Goal: Information Seeking & Learning: Compare options

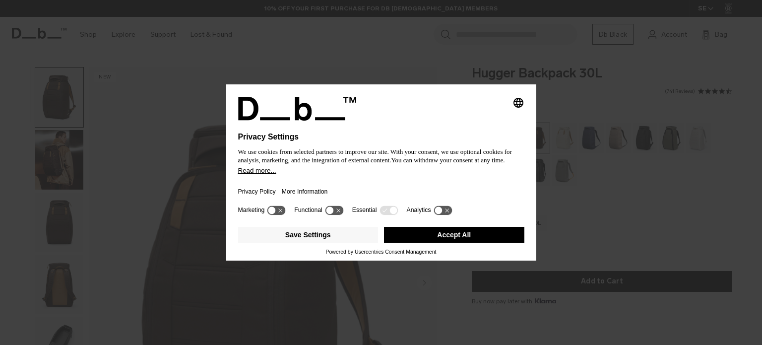
click at [407, 238] on button "Accept All" at bounding box center [454, 235] width 140 height 16
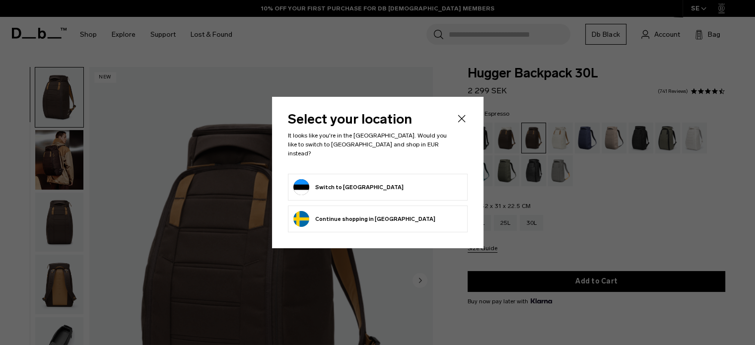
click at [457, 121] on icon "Close" at bounding box center [462, 119] width 12 height 12
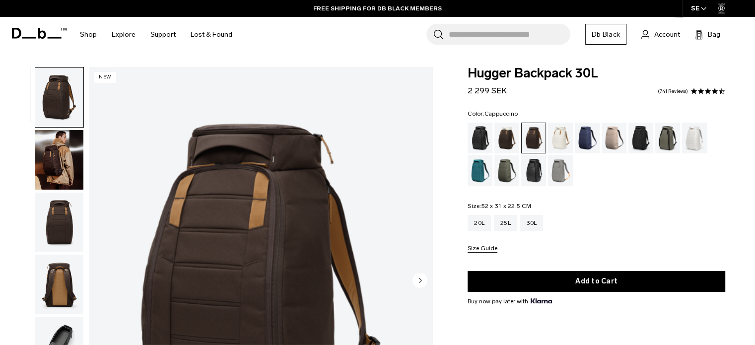
click at [502, 132] on div "Cappuccino" at bounding box center [506, 138] width 25 height 31
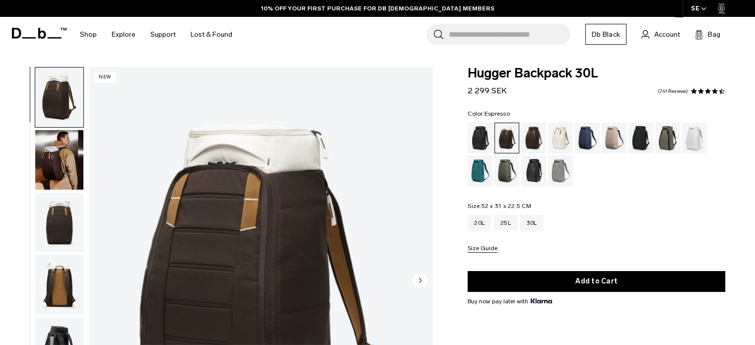
click at [534, 137] on div "Espresso" at bounding box center [533, 138] width 25 height 31
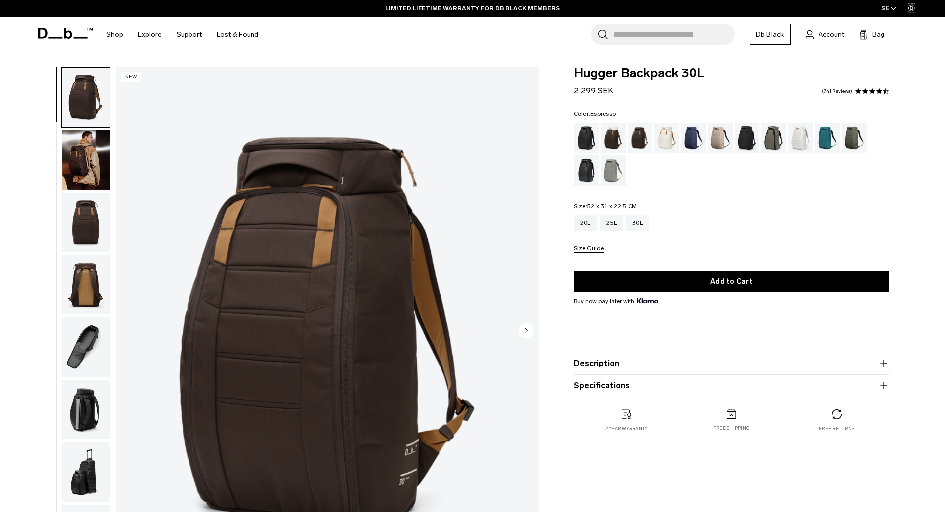
scroll to position [50, 0]
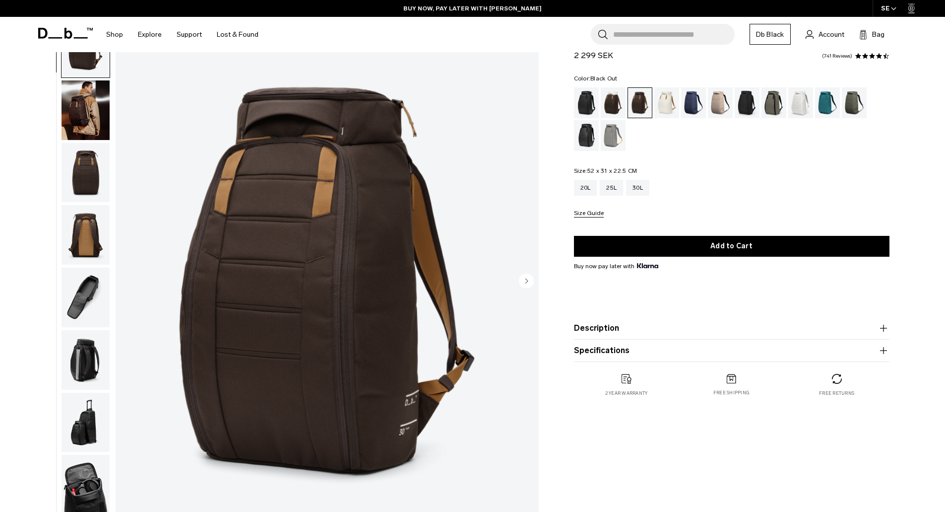
click at [593, 104] on div "Black Out" at bounding box center [586, 102] width 25 height 31
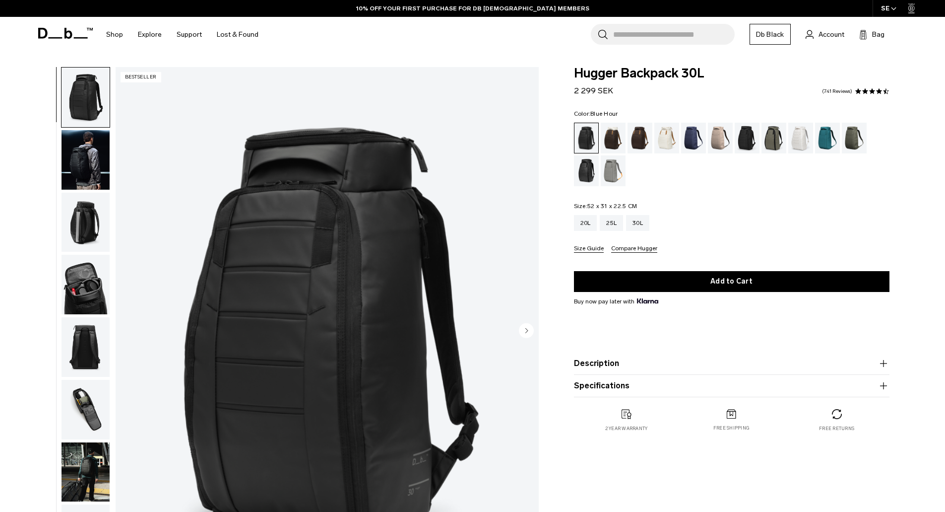
click at [693, 137] on div "Blue Hour" at bounding box center [693, 138] width 25 height 31
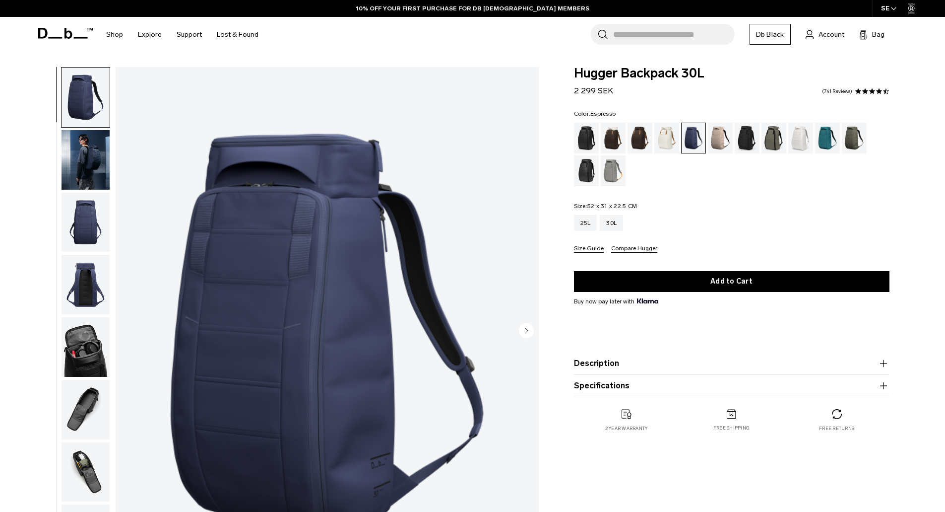
click at [635, 139] on div "Espresso" at bounding box center [640, 138] width 25 height 31
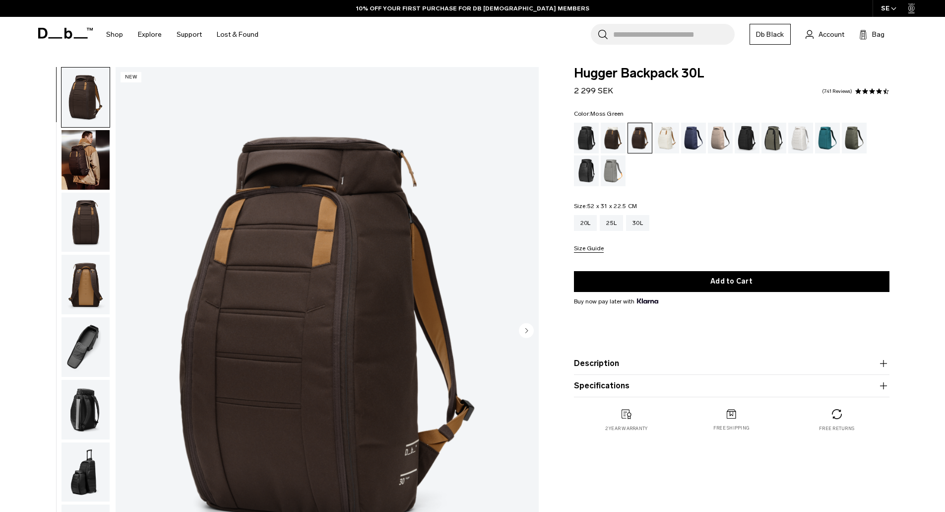
click at [851, 139] on div "Moss Green" at bounding box center [854, 138] width 25 height 31
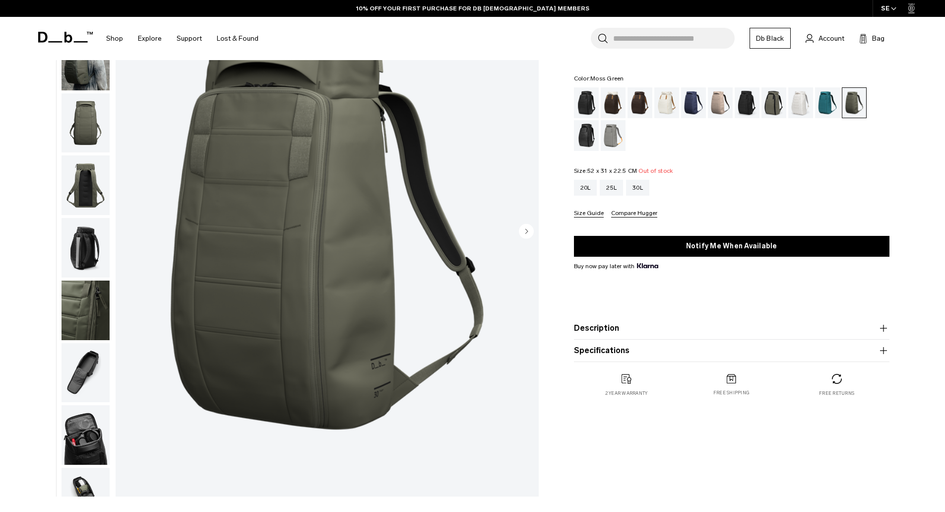
scroll to position [50, 0]
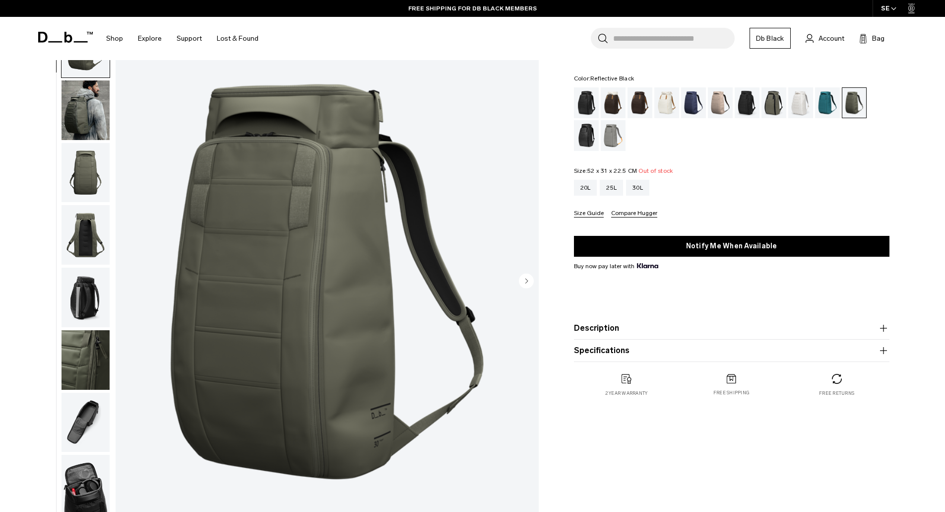
click at [589, 140] on div "Reflective Black" at bounding box center [586, 135] width 25 height 31
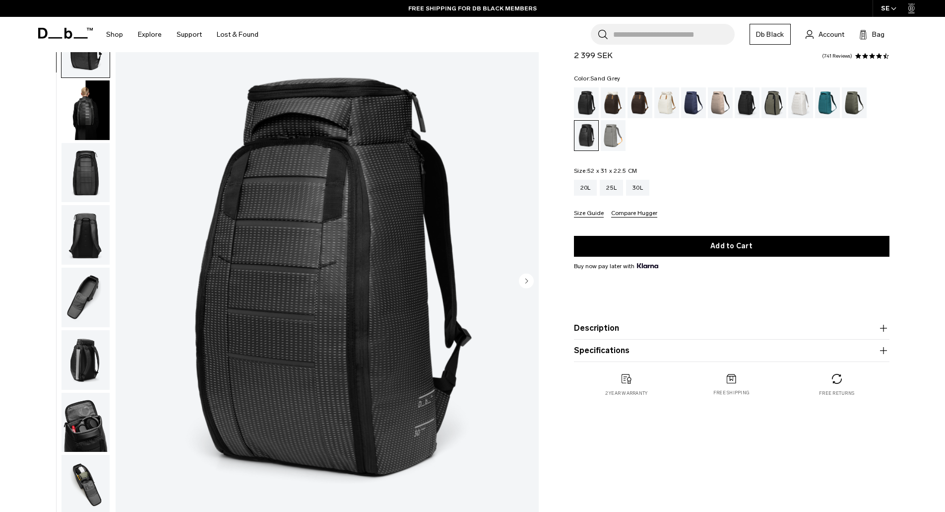
click at [619, 147] on div "Sand Grey" at bounding box center [613, 135] width 25 height 31
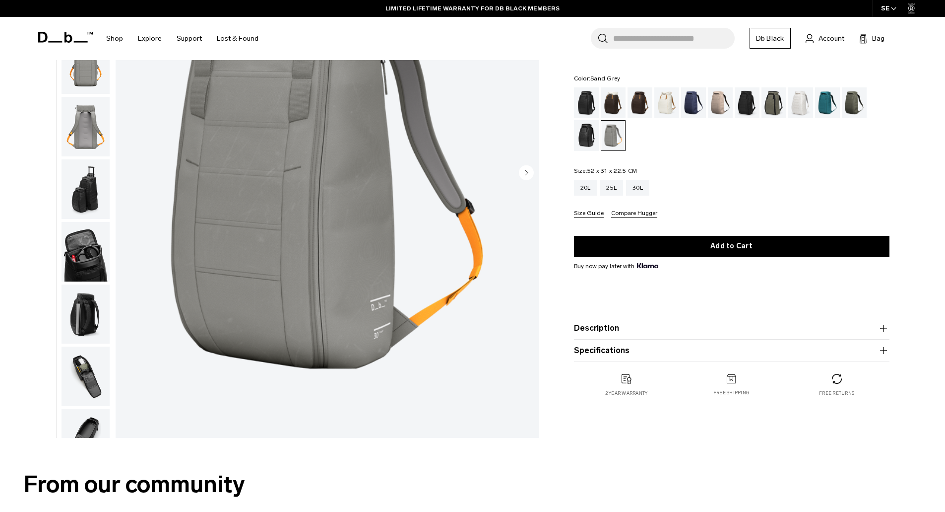
scroll to position [149, 0]
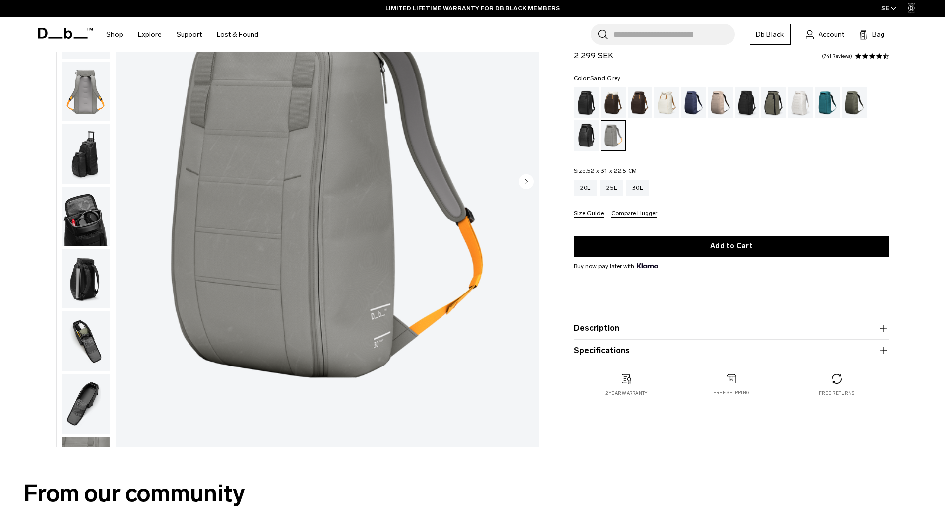
click at [95, 220] on img "button" at bounding box center [86, 217] width 48 height 60
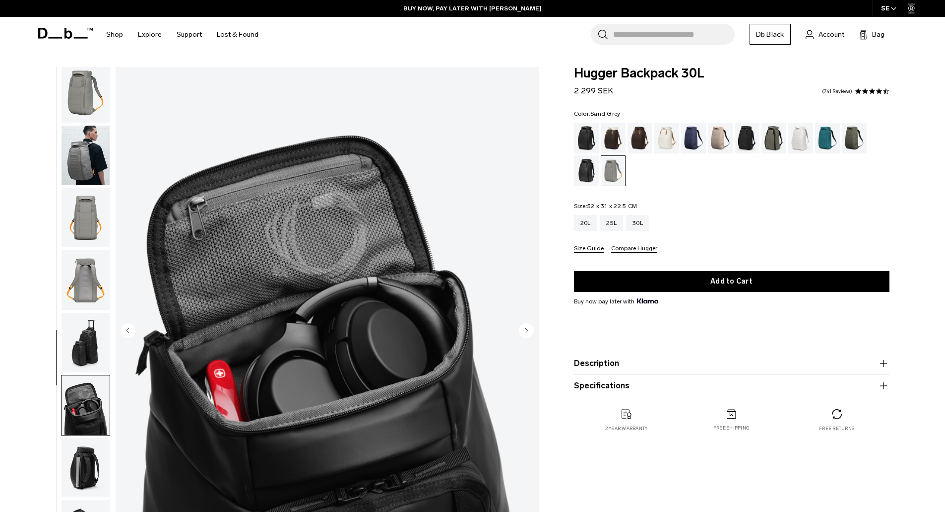
scroll to position [0, 0]
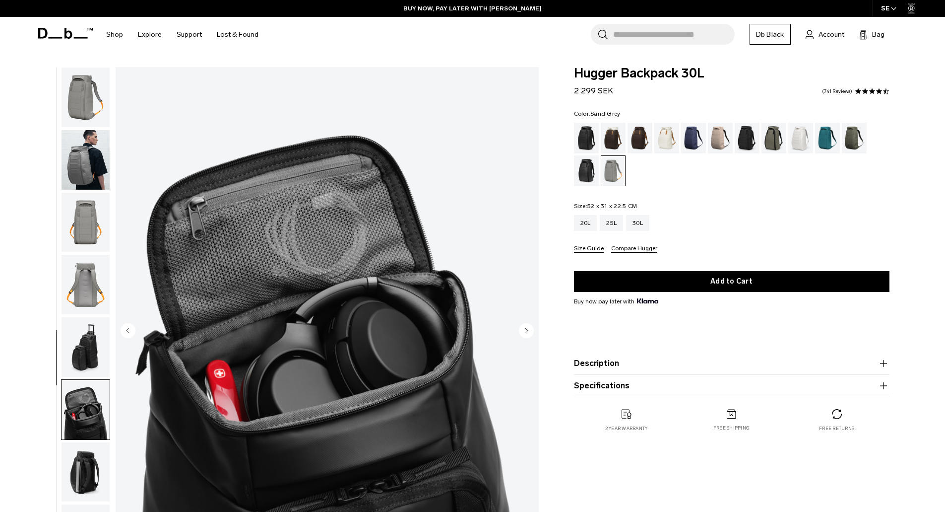
click at [79, 99] on img "button" at bounding box center [86, 97] width 48 height 60
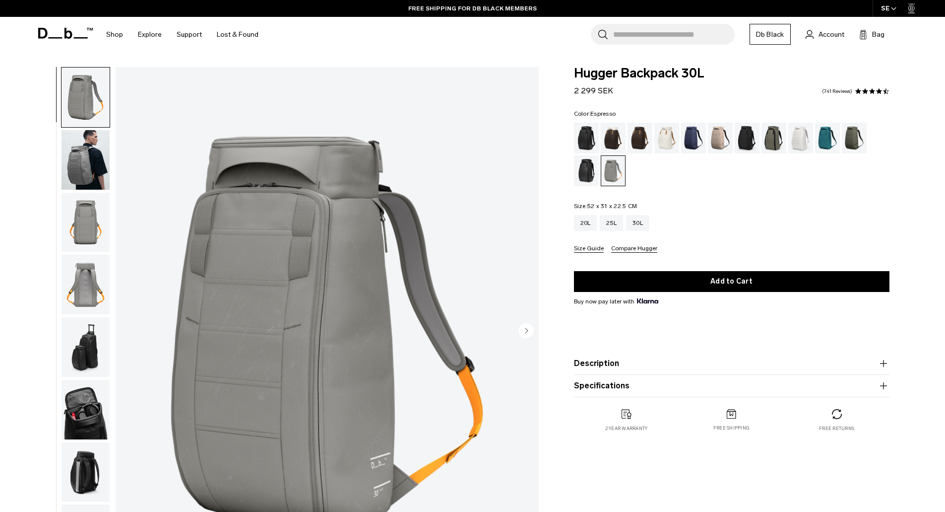
drag, startPoint x: 635, startPoint y: 131, endPoint x: 634, endPoint y: 138, distance: 6.5
click at [635, 131] on div "Espresso" at bounding box center [640, 138] width 25 height 31
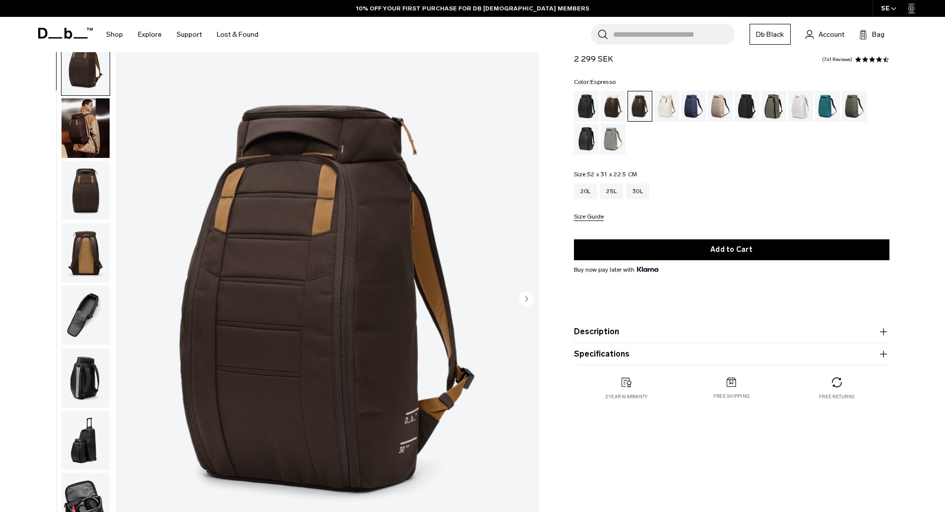
scroll to position [50, 0]
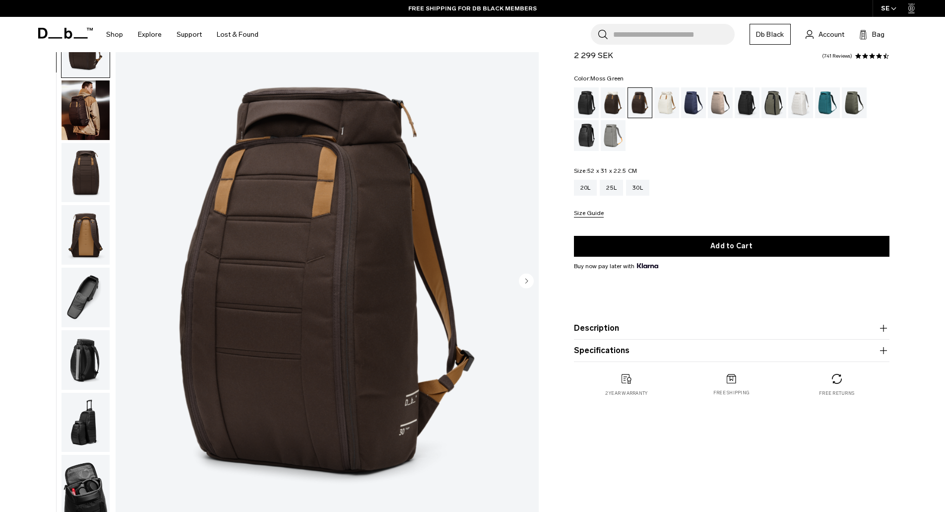
click at [859, 97] on div "Moss Green" at bounding box center [854, 102] width 25 height 31
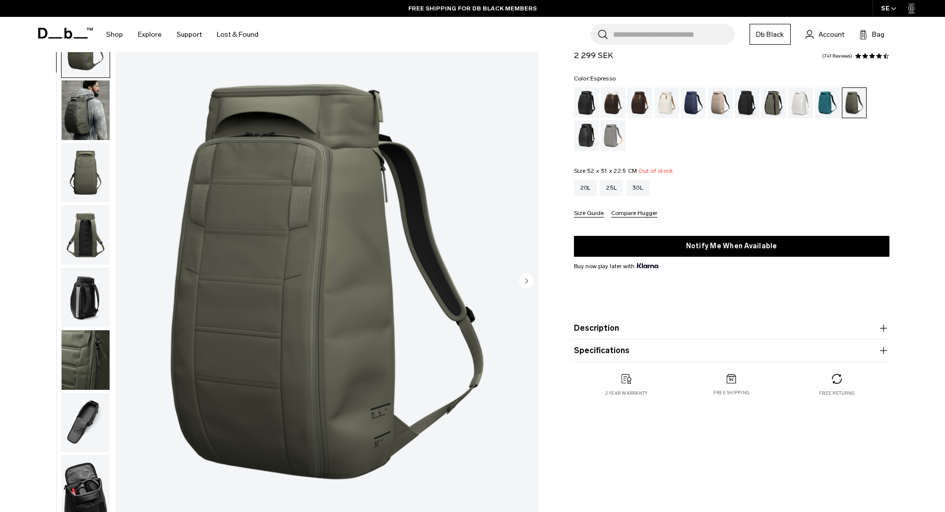
click at [634, 106] on div "Espresso" at bounding box center [640, 102] width 25 height 31
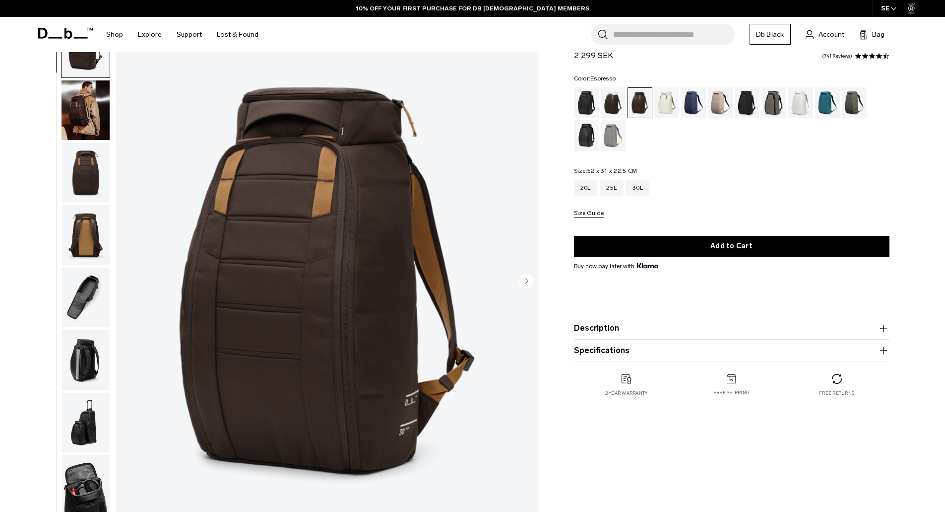
click at [617, 326] on button "Description" at bounding box center [732, 328] width 316 height 12
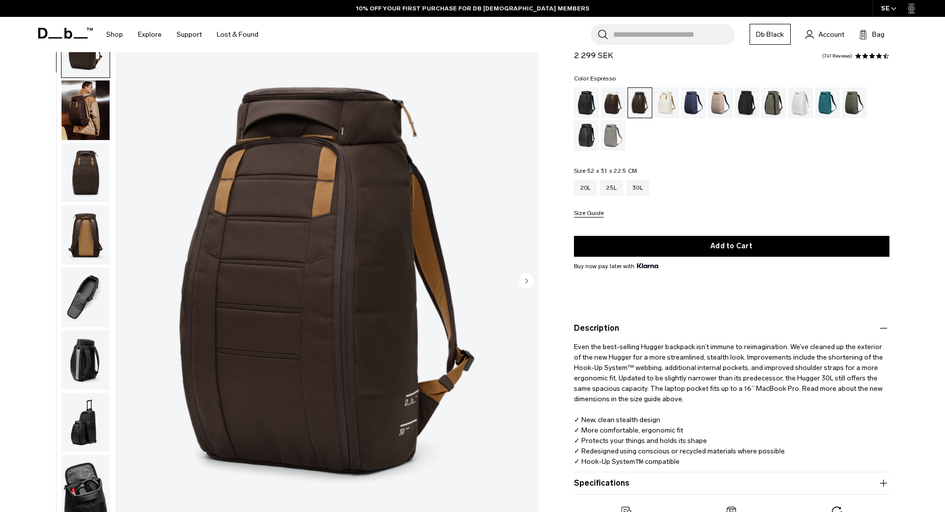
scroll to position [99, 0]
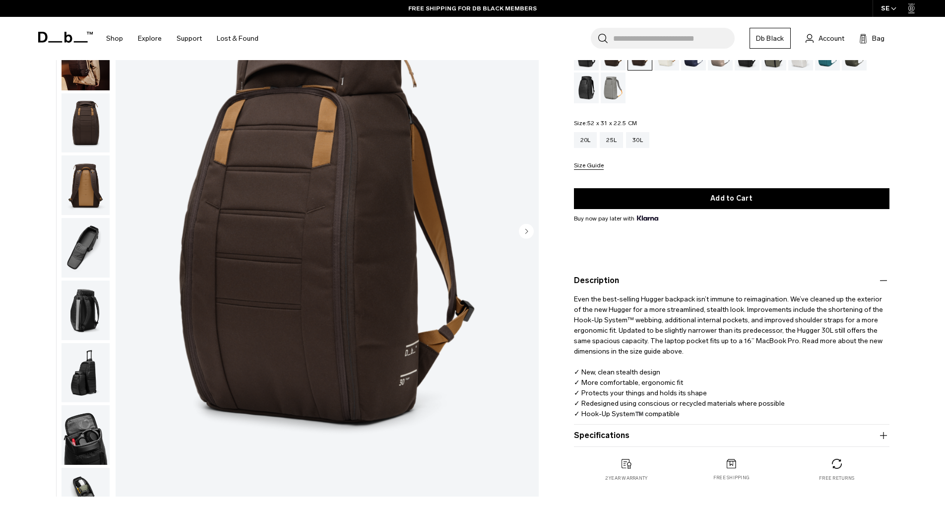
click at [613, 431] on button "Specifications" at bounding box center [732, 435] width 316 height 12
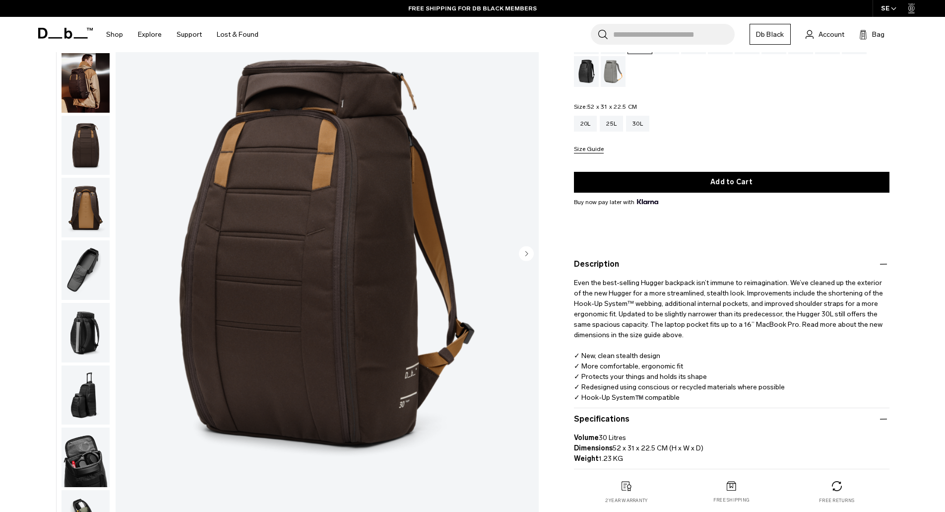
scroll to position [50, 0]
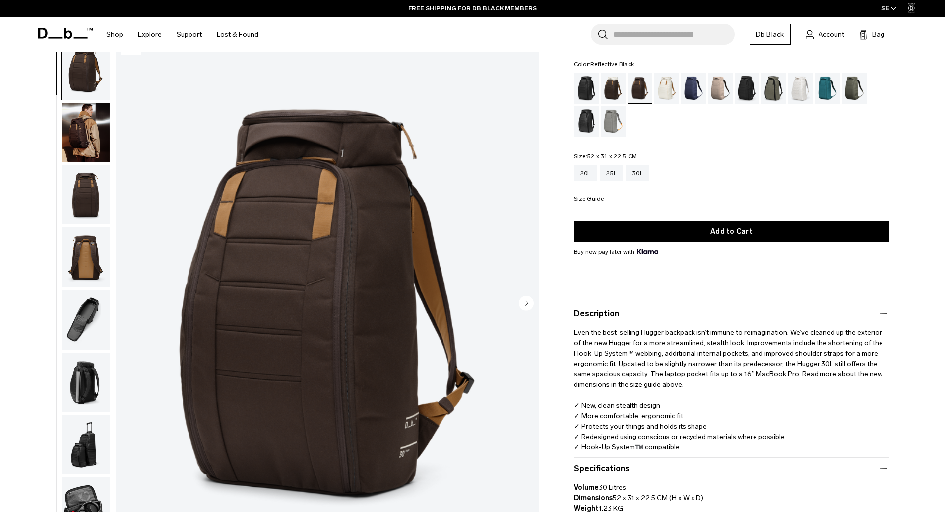
click at [582, 129] on div "Reflective Black" at bounding box center [586, 121] width 25 height 31
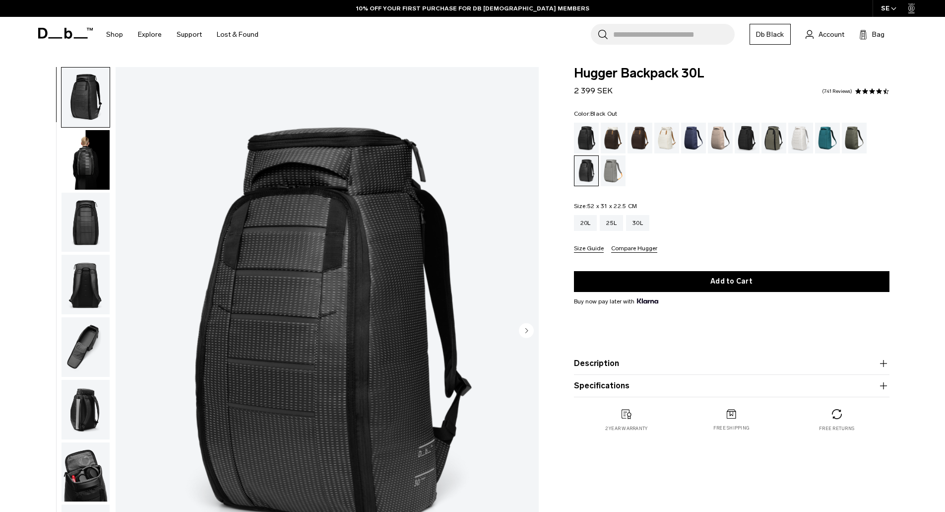
click at [594, 142] on div "Black Out" at bounding box center [586, 138] width 25 height 31
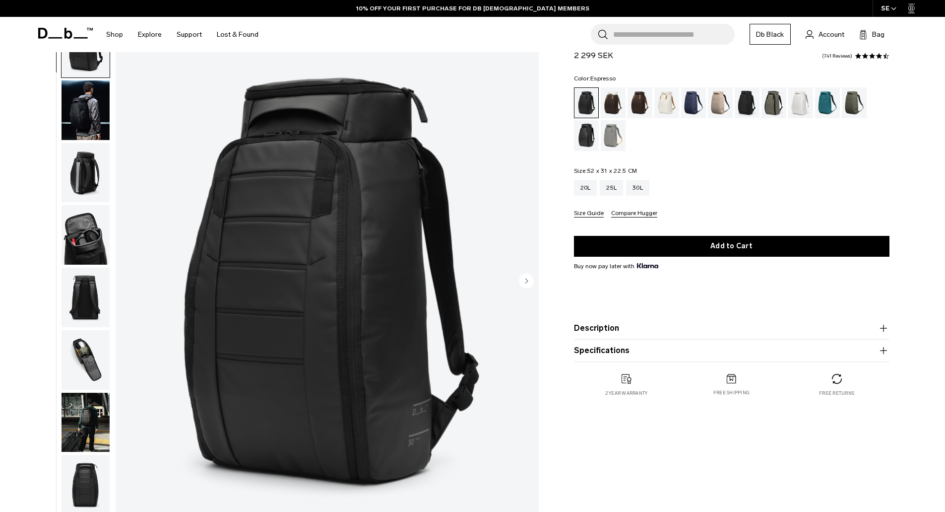
click at [635, 100] on div "Espresso" at bounding box center [640, 102] width 25 height 31
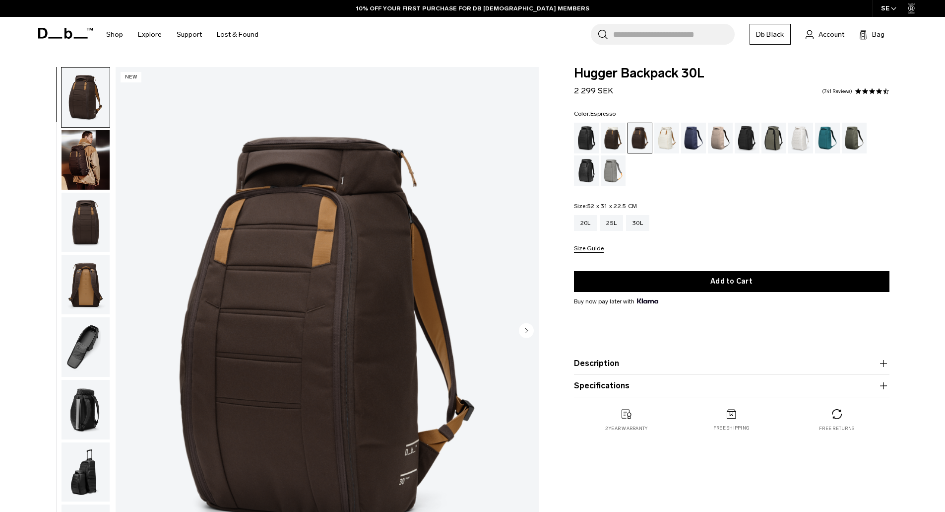
click at [385, 251] on img "1 / 10" at bounding box center [327, 331] width 423 height 528
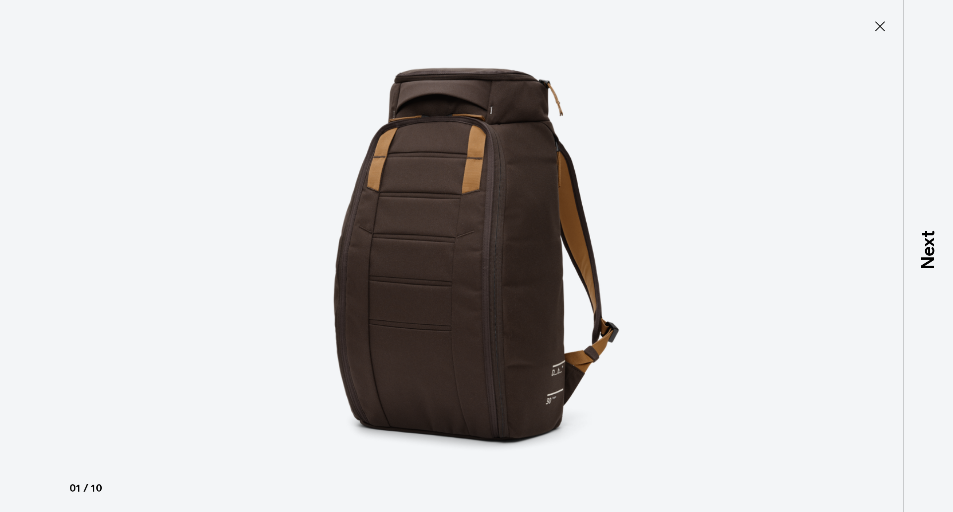
type button "Close"
click at [879, 25] on icon at bounding box center [880, 26] width 10 height 10
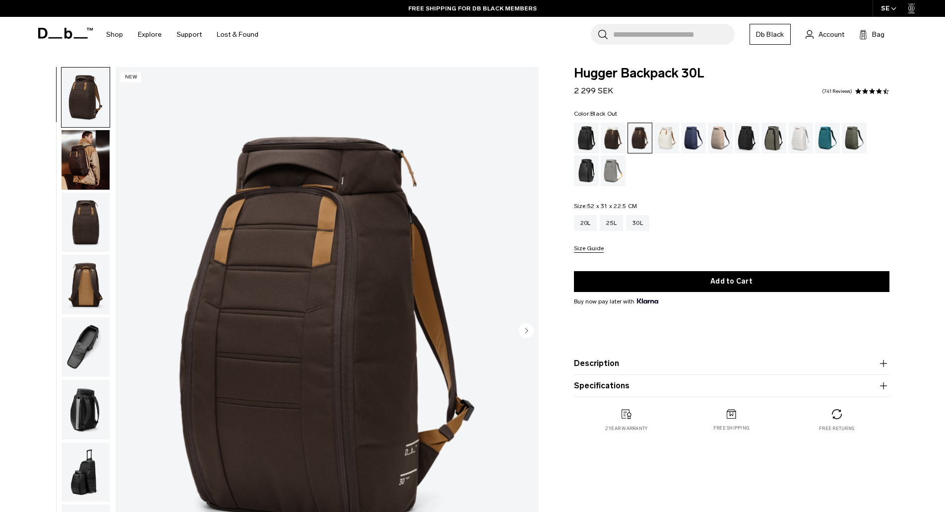
click at [583, 136] on div "Black Out" at bounding box center [586, 138] width 25 height 31
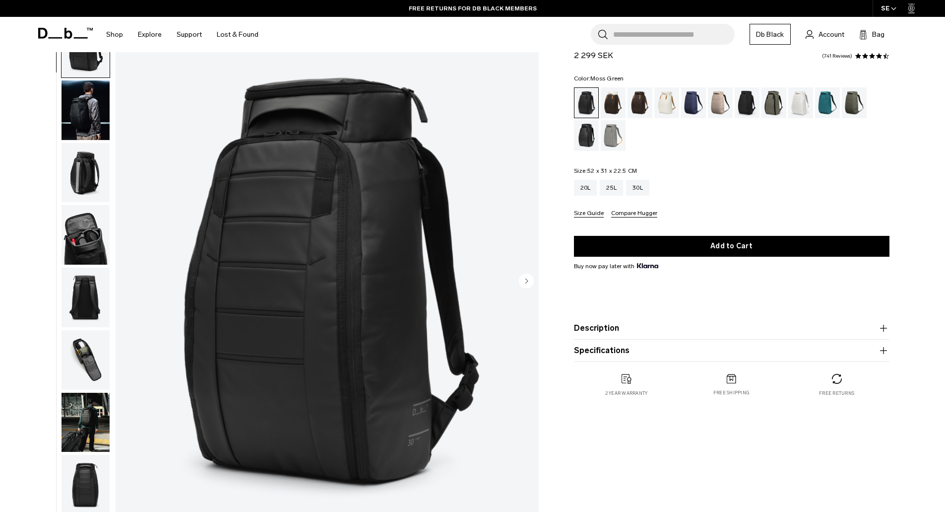
click at [849, 107] on div "Moss Green" at bounding box center [854, 102] width 25 height 31
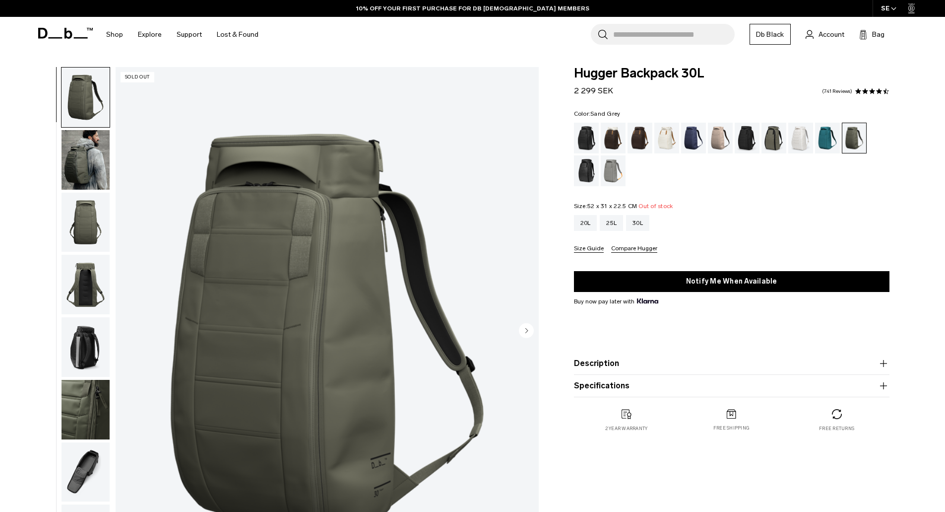
click at [624, 174] on div "Sand Grey" at bounding box center [613, 170] width 25 height 31
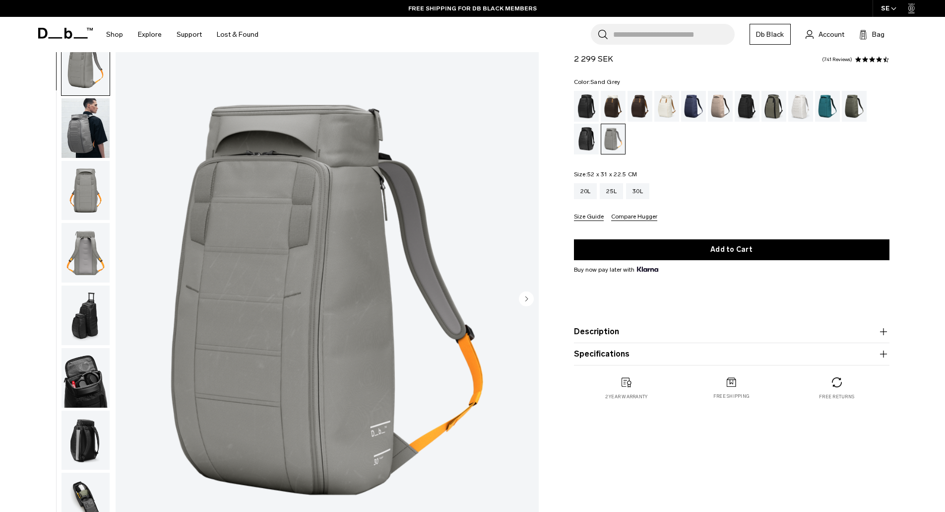
scroll to position [50, 0]
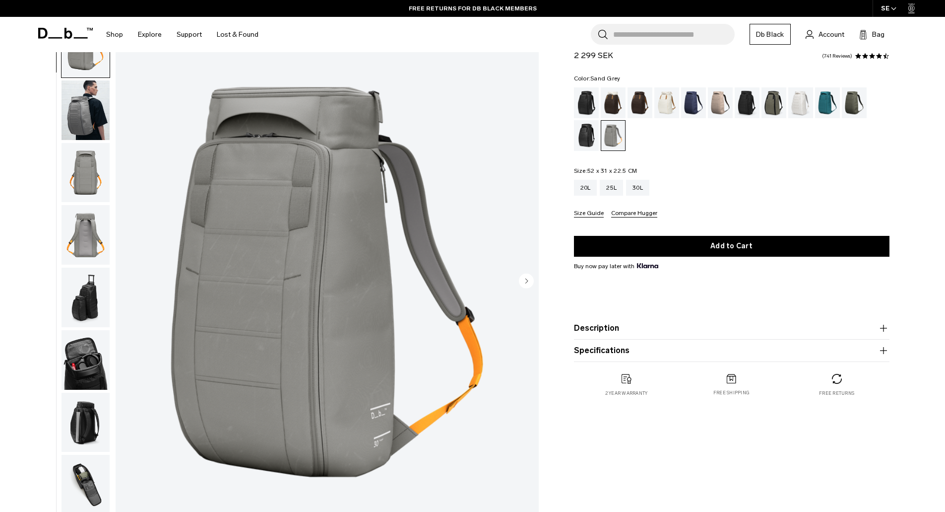
click at [523, 282] on circle "Next slide" at bounding box center [526, 280] width 15 height 15
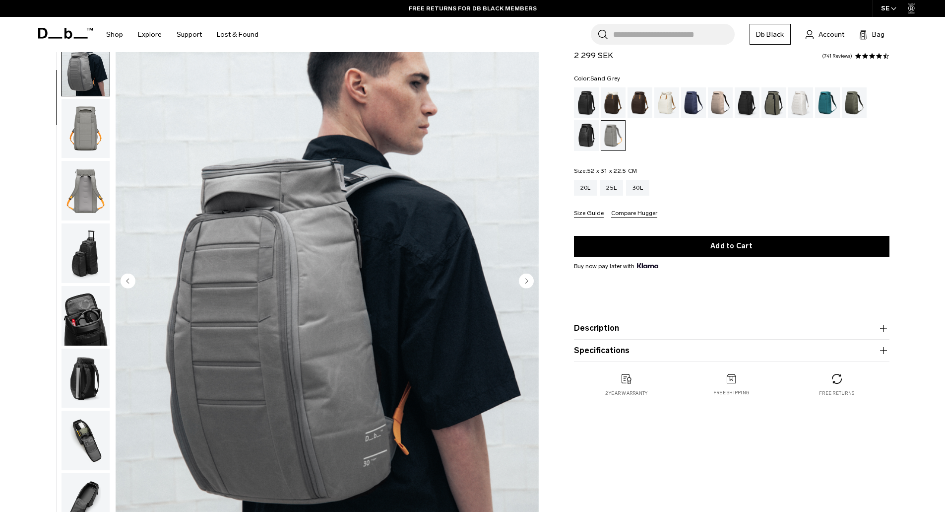
scroll to position [63, 0]
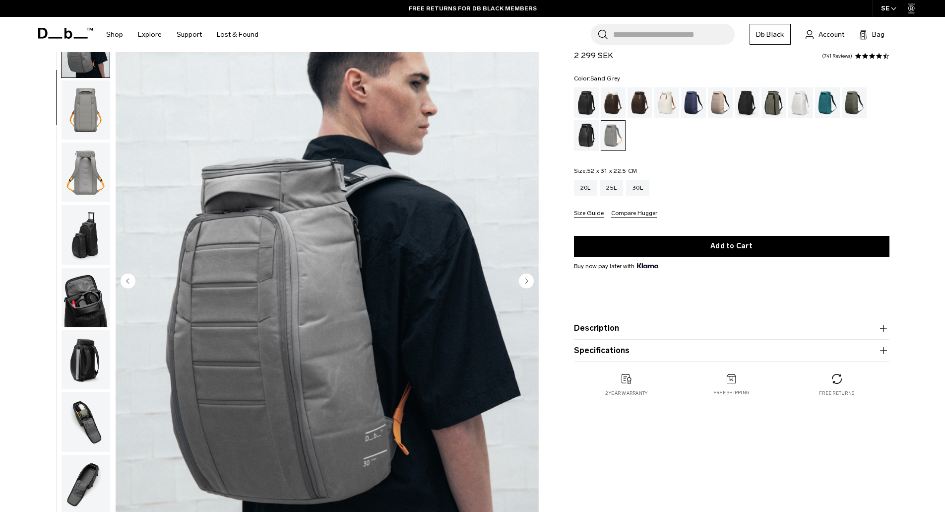
click at [523, 282] on circle "Next slide" at bounding box center [526, 280] width 15 height 15
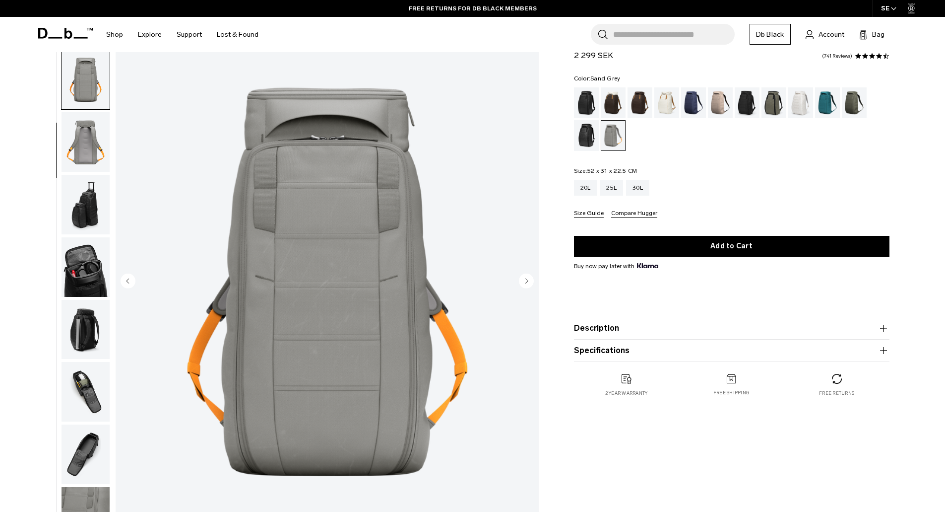
scroll to position [94, 0]
click at [523, 282] on circle "Next slide" at bounding box center [526, 280] width 15 height 15
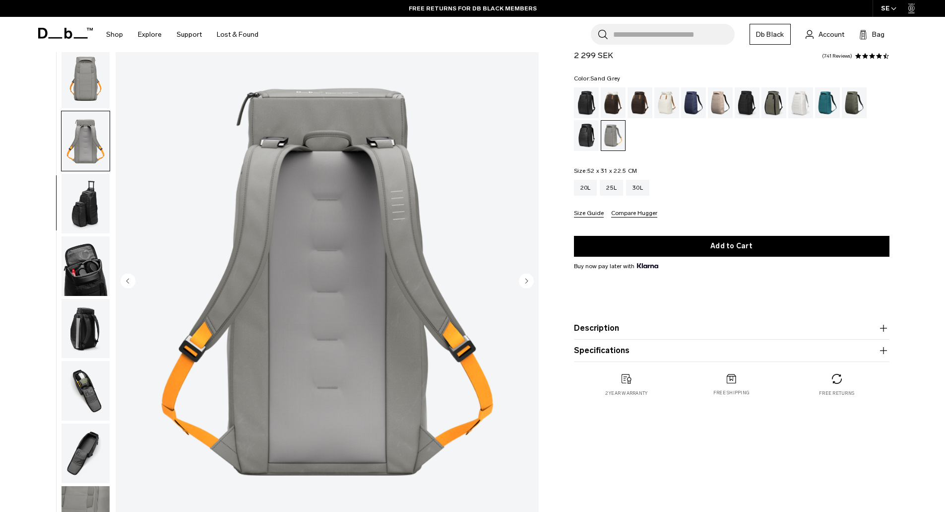
click at [523, 282] on circle "Next slide" at bounding box center [526, 280] width 15 height 15
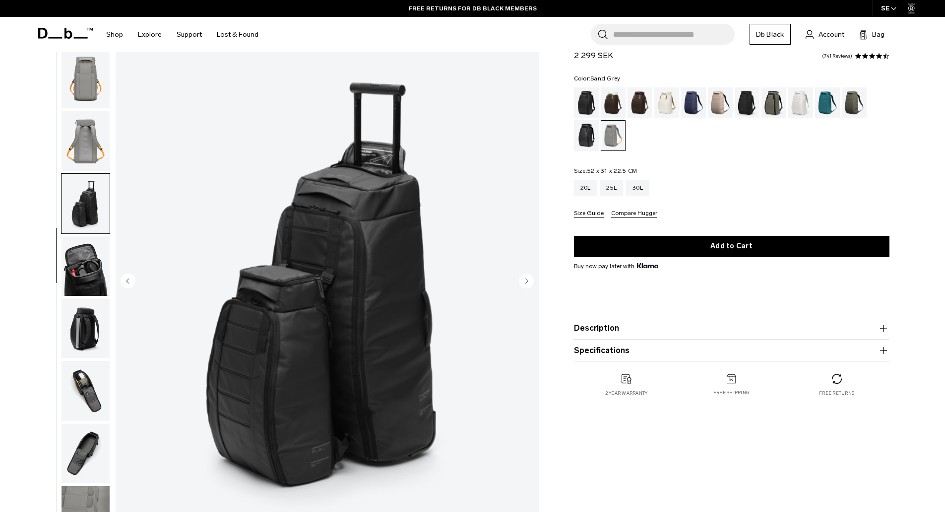
click at [523, 282] on circle "Next slide" at bounding box center [526, 280] width 15 height 15
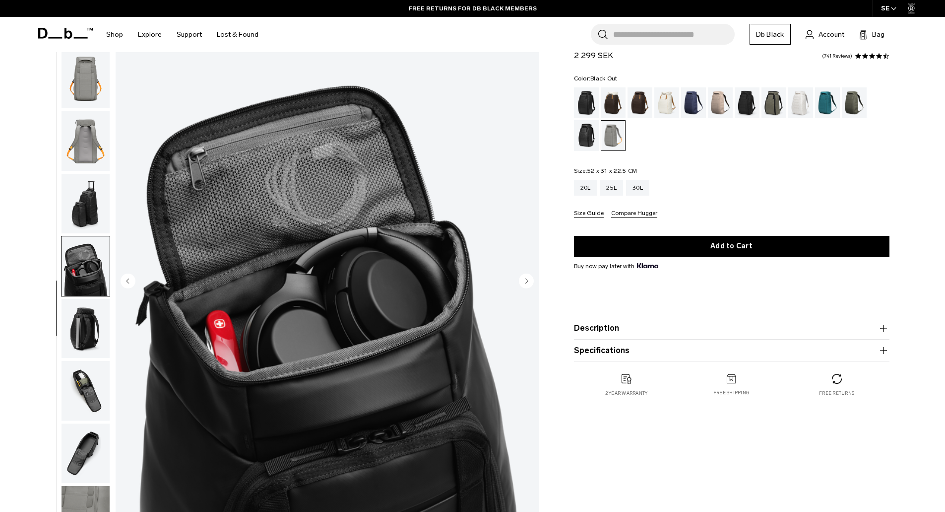
click at [589, 101] on div "Black Out" at bounding box center [586, 102] width 25 height 31
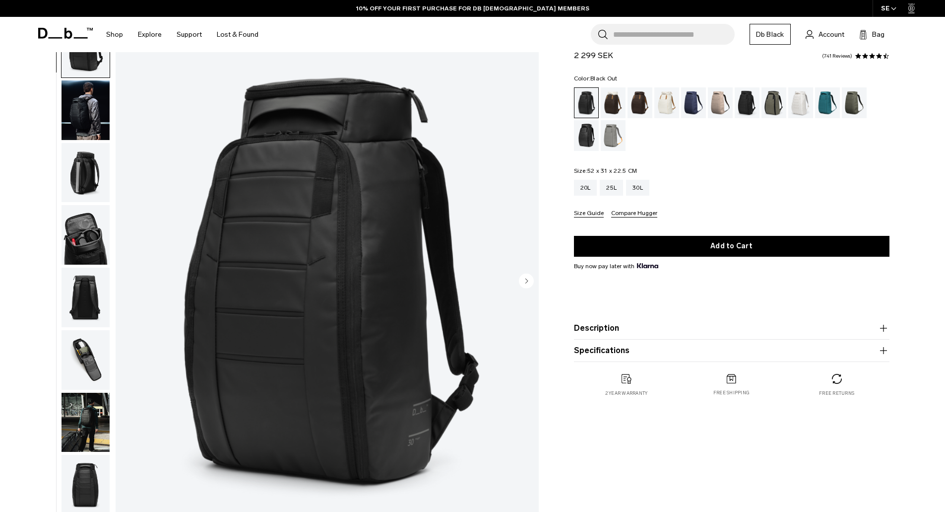
click at [531, 276] on circle "Next slide" at bounding box center [526, 280] width 15 height 15
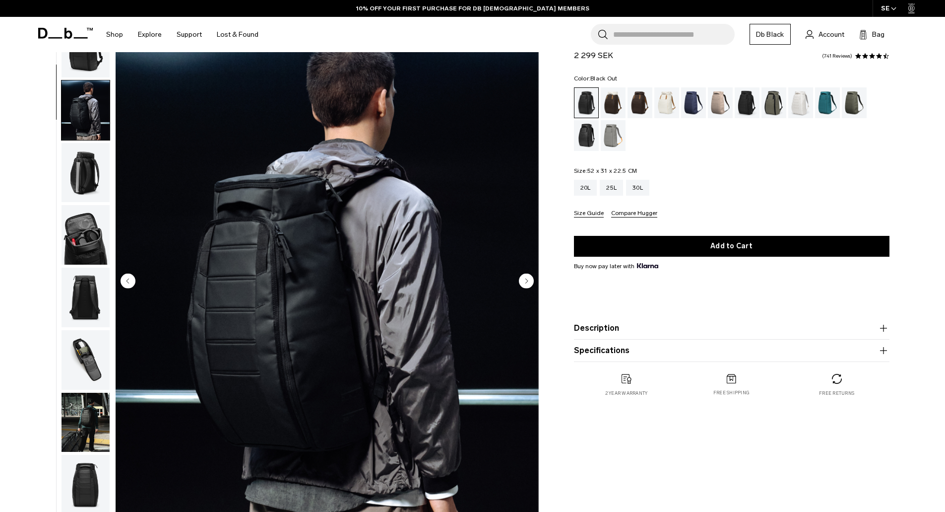
scroll to position [63, 0]
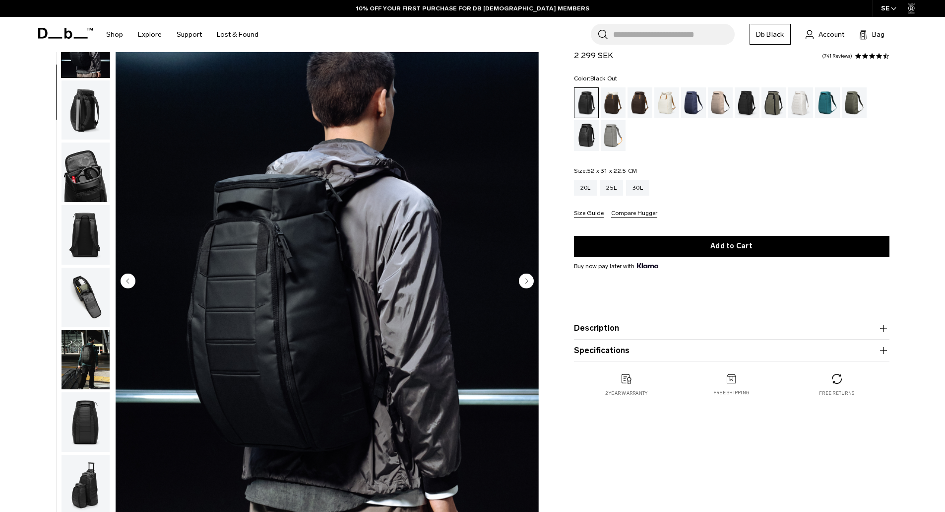
click at [531, 276] on circle "Next slide" at bounding box center [526, 280] width 15 height 15
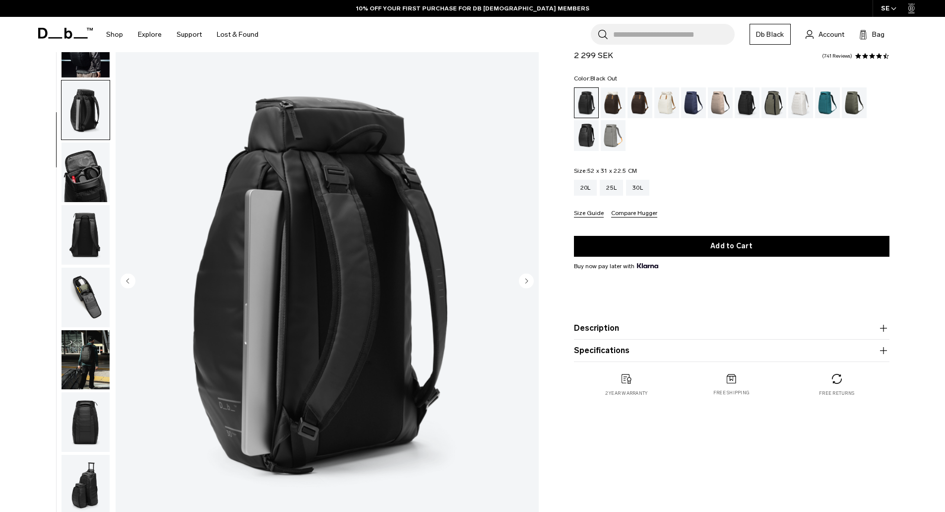
scroll to position [125, 0]
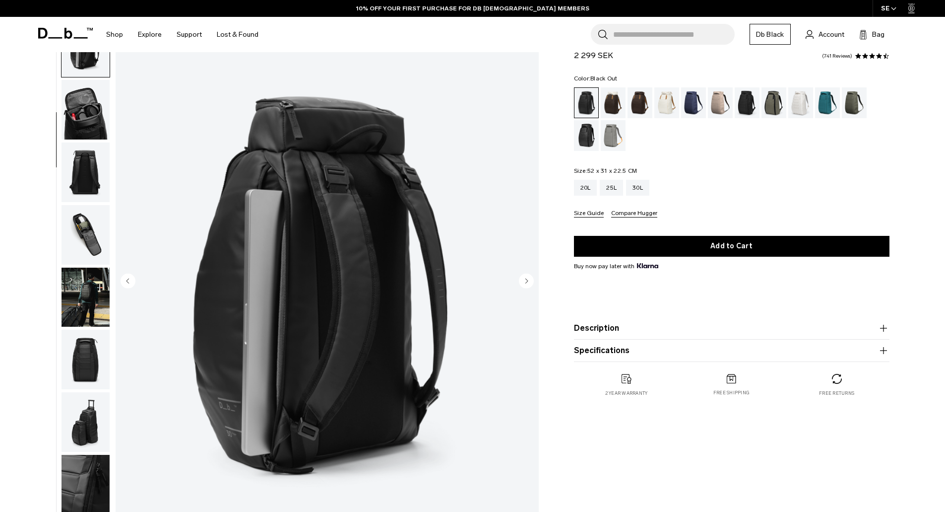
click at [531, 276] on circle "Next slide" at bounding box center [526, 280] width 15 height 15
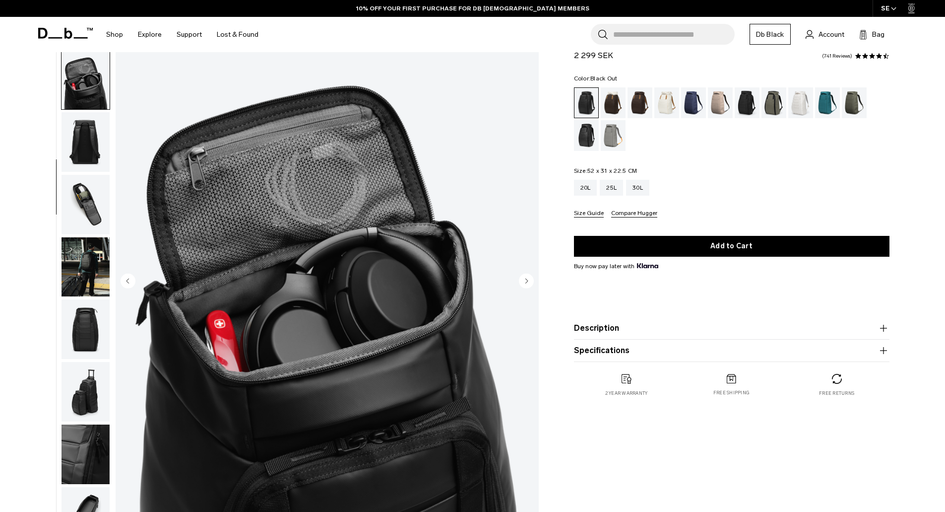
scroll to position [156, 0]
click at [530, 281] on circle "Next slide" at bounding box center [526, 280] width 15 height 15
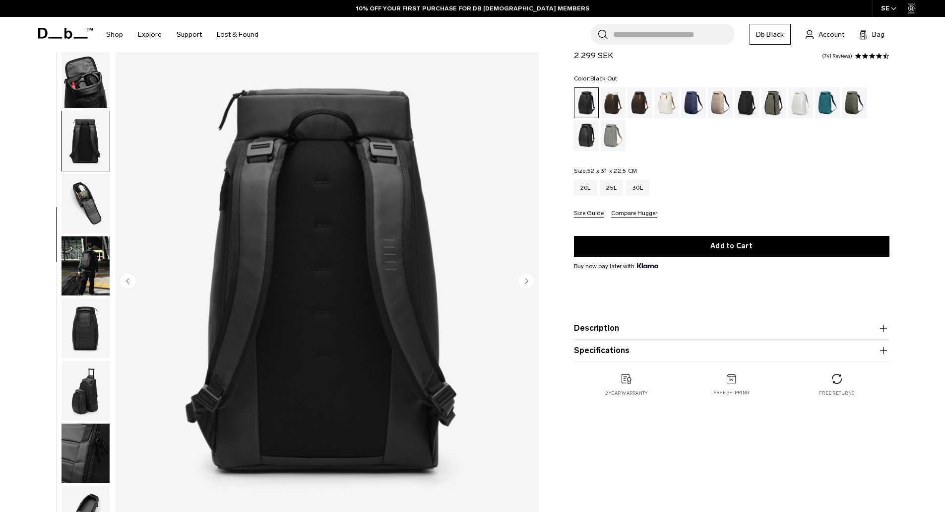
click at [530, 281] on circle "Next slide" at bounding box center [526, 280] width 15 height 15
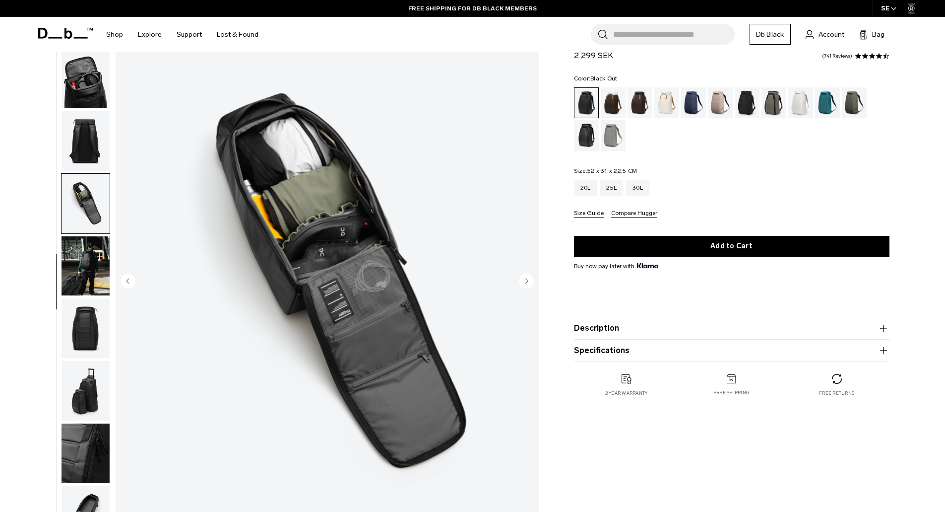
click at [530, 281] on circle "Next slide" at bounding box center [526, 280] width 15 height 15
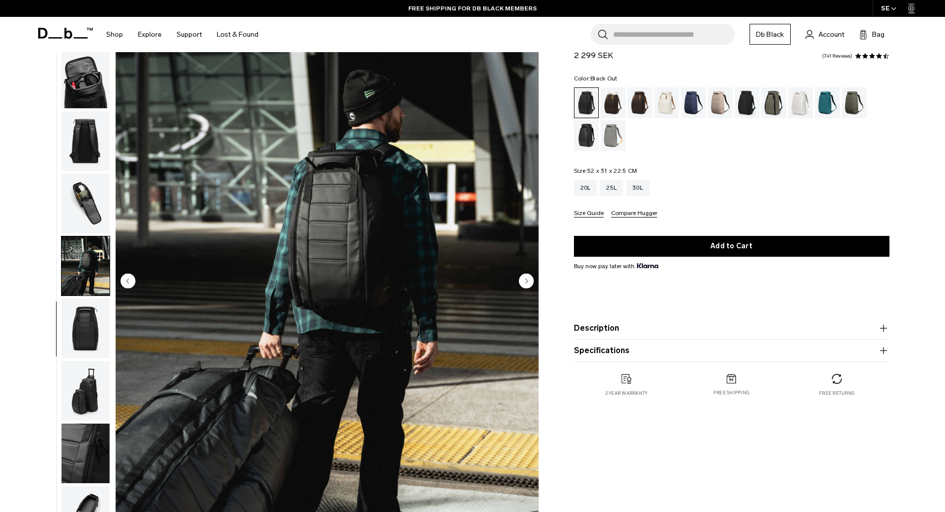
click at [530, 281] on circle "Next slide" at bounding box center [526, 280] width 15 height 15
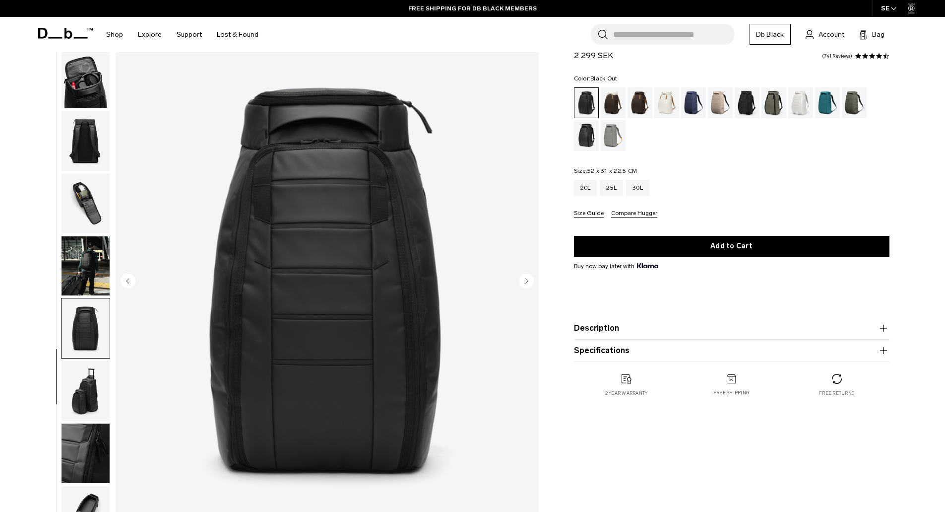
click at [530, 281] on circle "Next slide" at bounding box center [526, 280] width 15 height 15
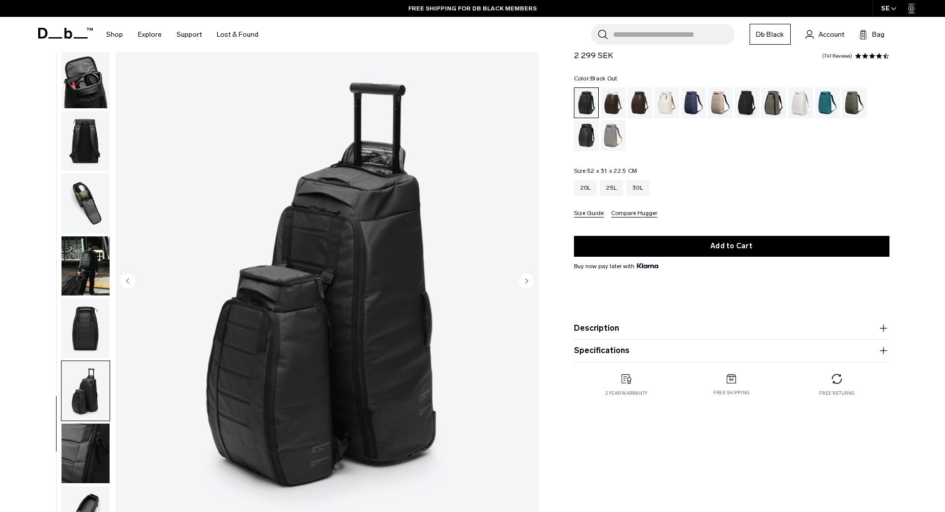
click at [530, 281] on circle "Next slide" at bounding box center [526, 280] width 15 height 15
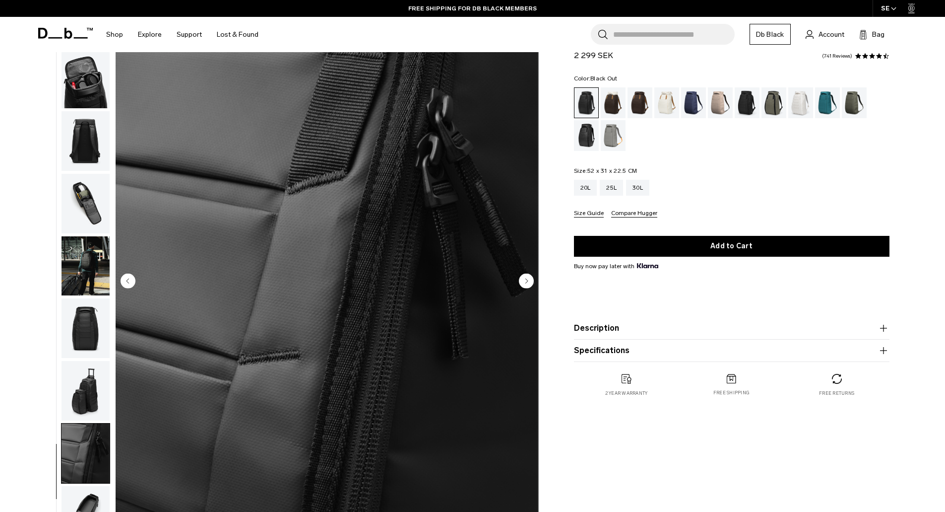
click at [530, 281] on circle "Next slide" at bounding box center [526, 280] width 15 height 15
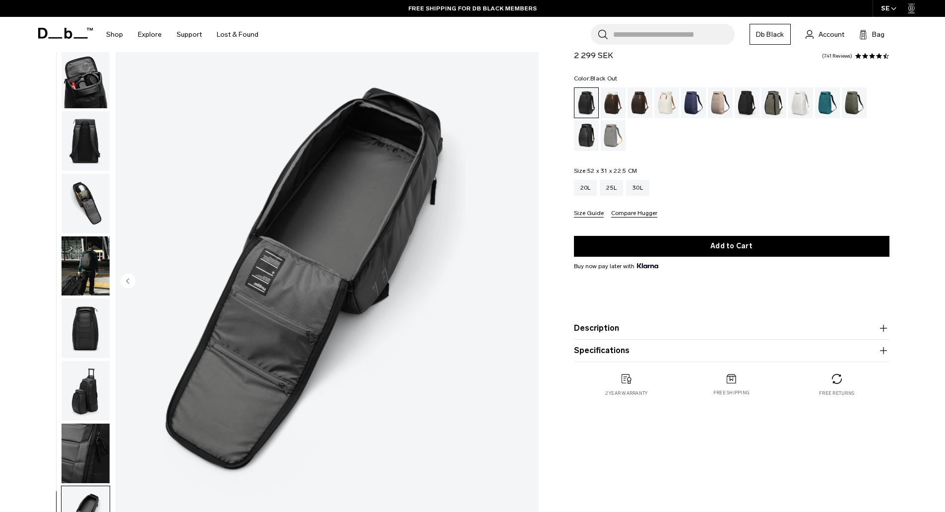
click at [530, 281] on img "11 / 11" at bounding box center [327, 281] width 423 height 528
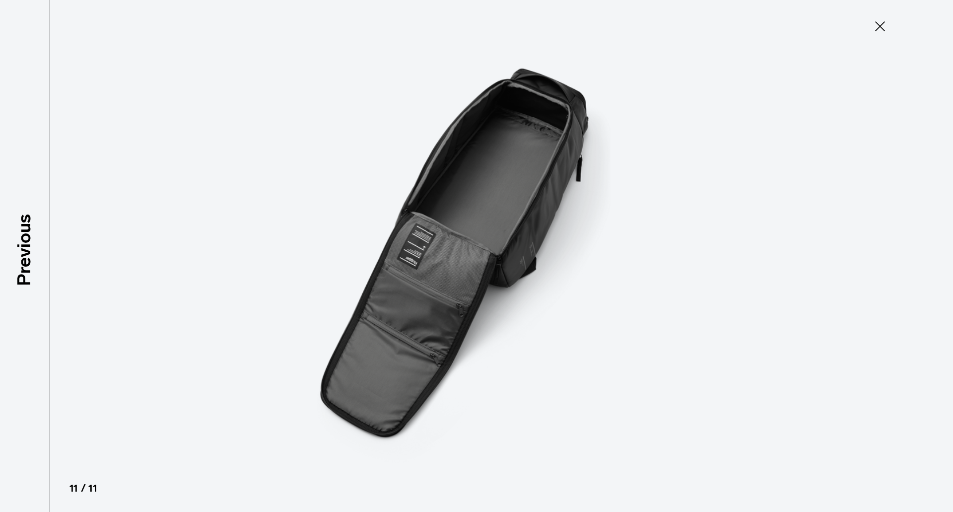
click at [876, 27] on icon at bounding box center [880, 26] width 16 height 16
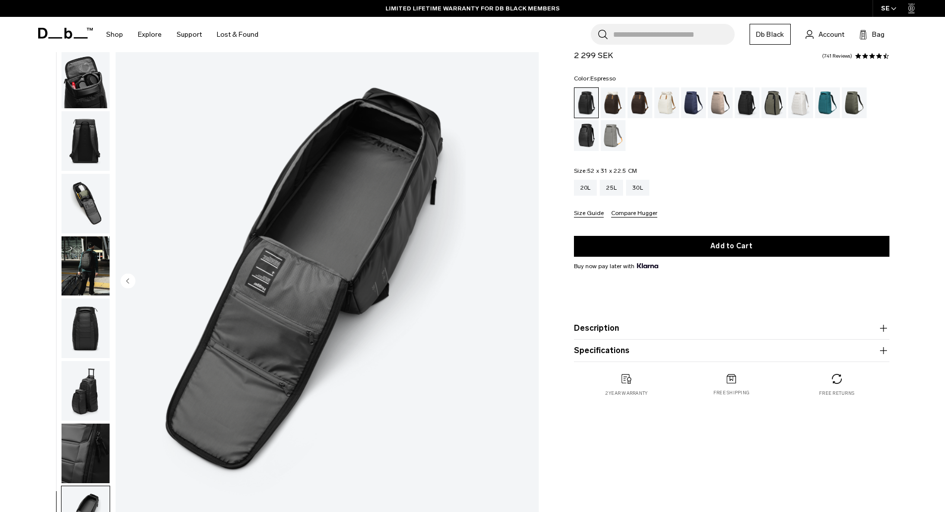
click at [642, 99] on div "Espresso" at bounding box center [640, 102] width 25 height 31
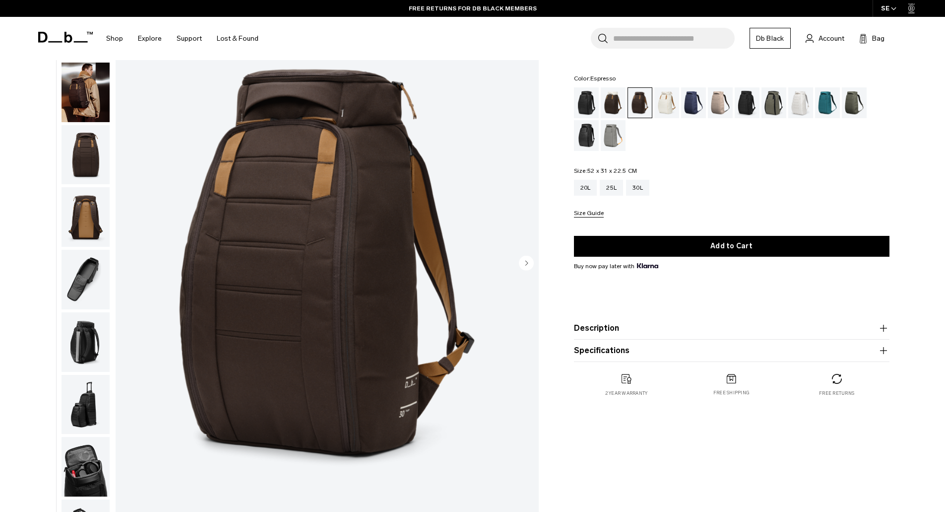
scroll to position [50, 0]
